Goal: Register for event/course

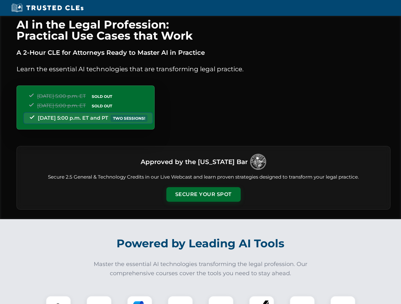
click at [203, 195] on button "Secure Your Spot" at bounding box center [203, 194] width 74 height 15
click at [58, 300] on img at bounding box center [58, 309] width 18 height 18
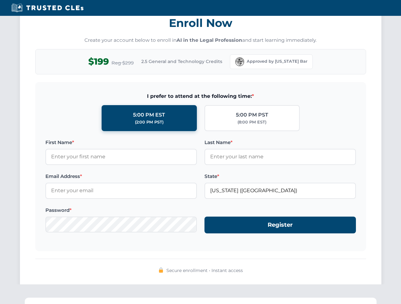
scroll to position [623, 0]
